Goal: Task Accomplishment & Management: Use online tool/utility

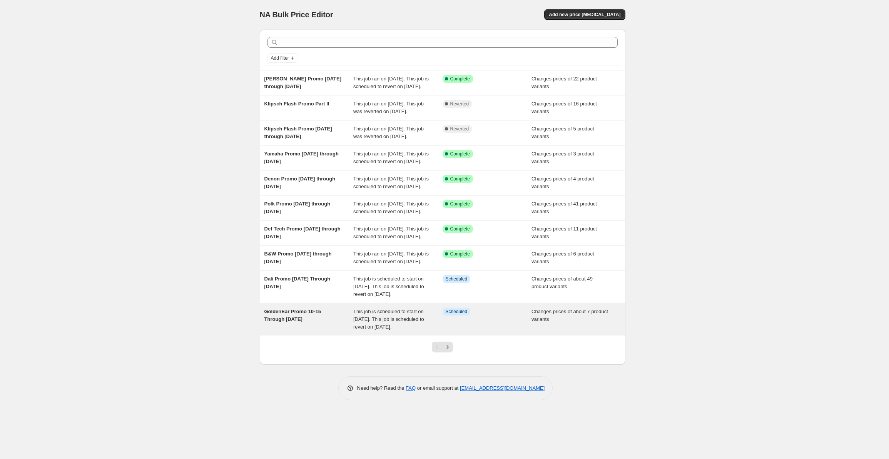
click at [320, 336] on div "GoldenEar Promo 10-15 Through January 15 2026 This job is scheduled to start on…" at bounding box center [443, 319] width 366 height 32
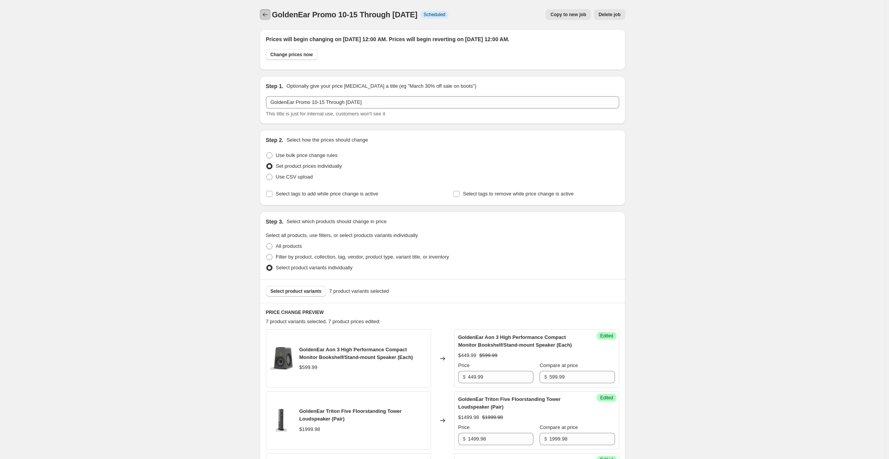
click at [269, 17] on icon "Price change jobs" at bounding box center [265, 15] width 8 height 8
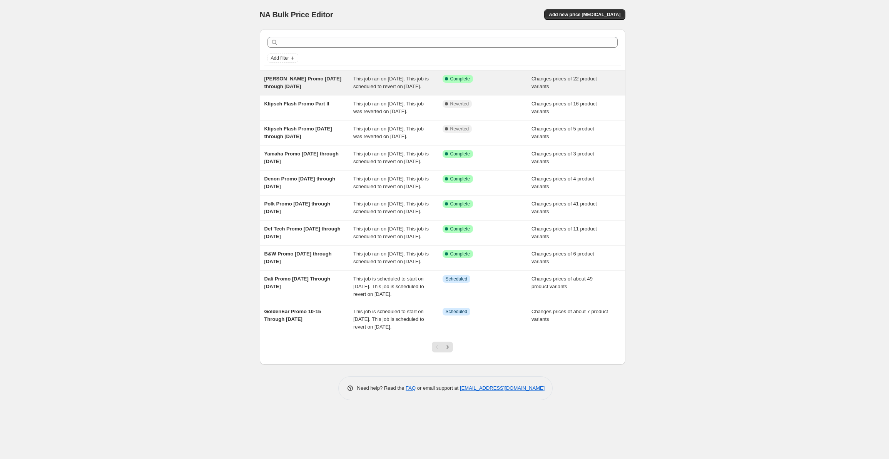
click at [302, 80] on span "Martin Logan Promo 10-12-25 through 1-17-26" at bounding box center [303, 82] width 77 height 13
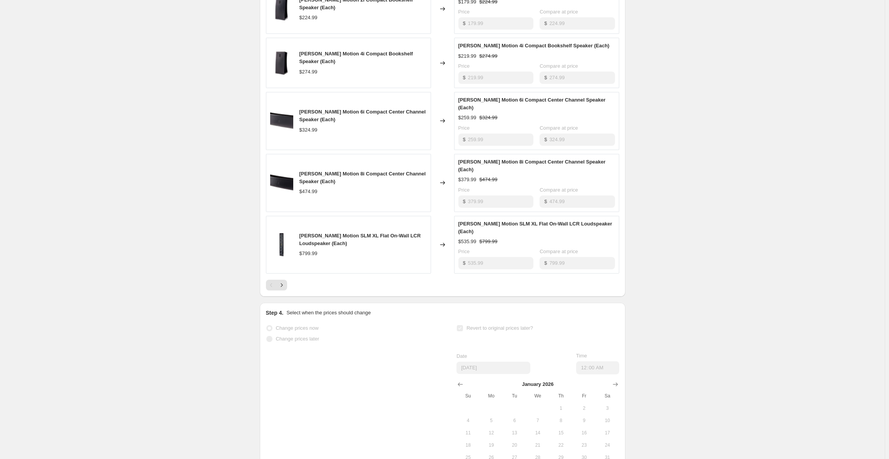
scroll to position [434, 0]
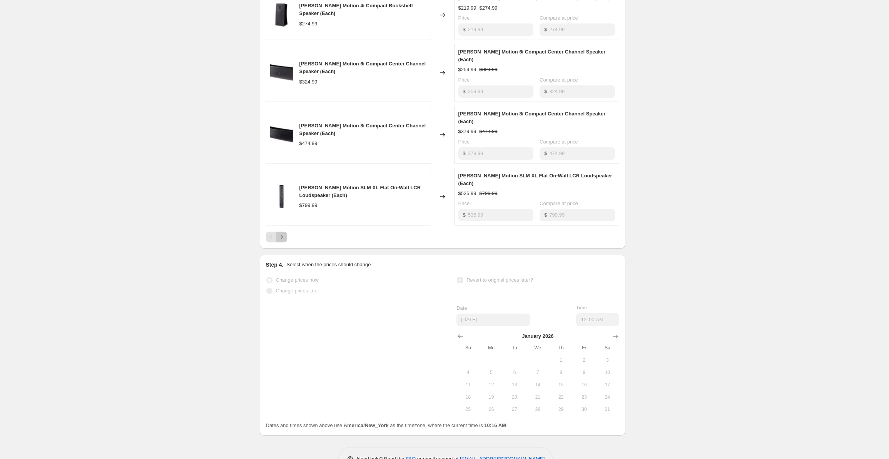
click at [281, 233] on icon "Next" at bounding box center [282, 237] width 8 height 8
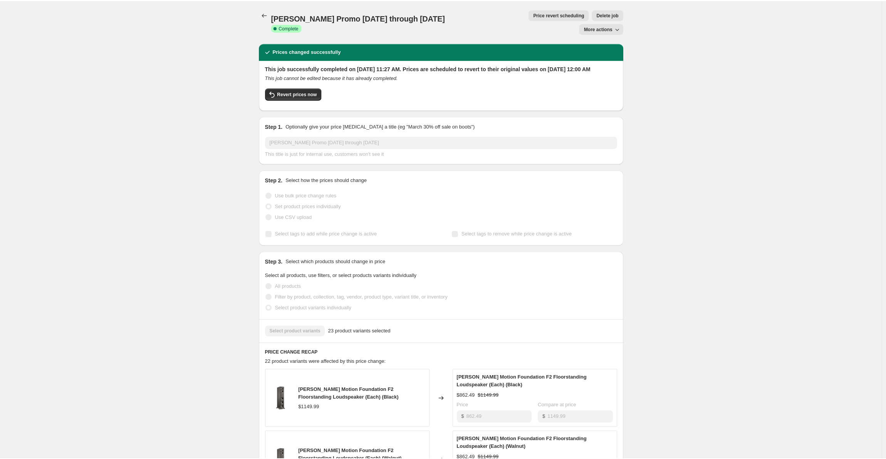
scroll to position [244, 0]
